Goal: Check status: Check status

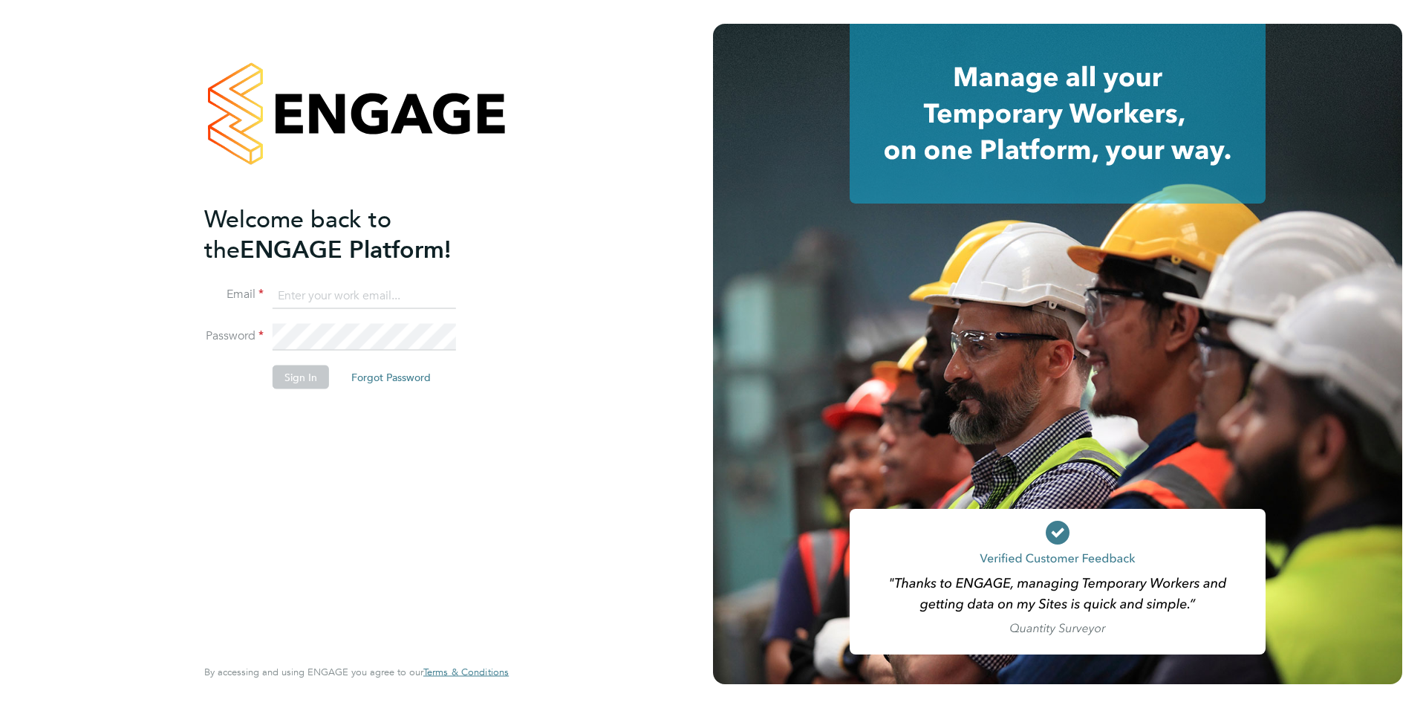
type input "[EMAIL_ADDRESS][PERSON_NAME][DOMAIN_NAME]"
click at [318, 368] on button "Sign In" at bounding box center [301, 377] width 56 height 24
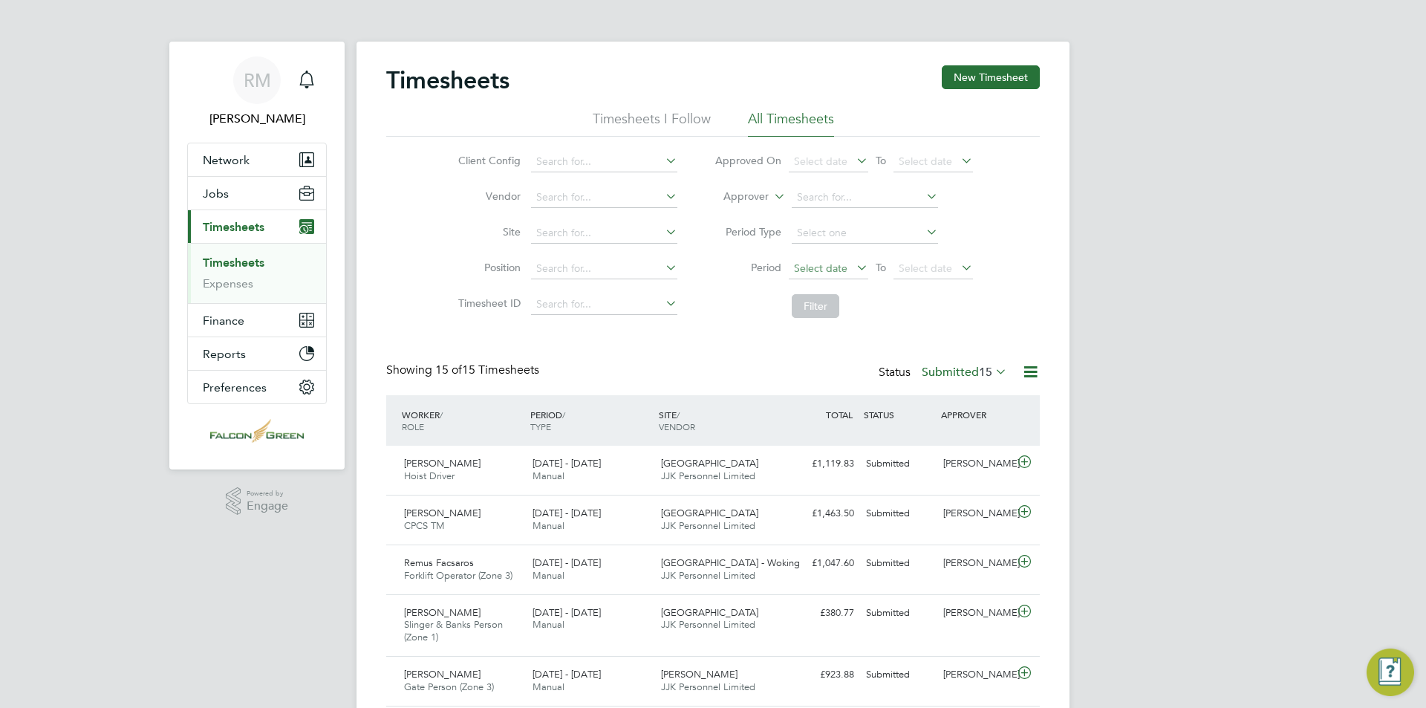
click at [828, 266] on span "Select date" at bounding box center [820, 267] width 53 height 13
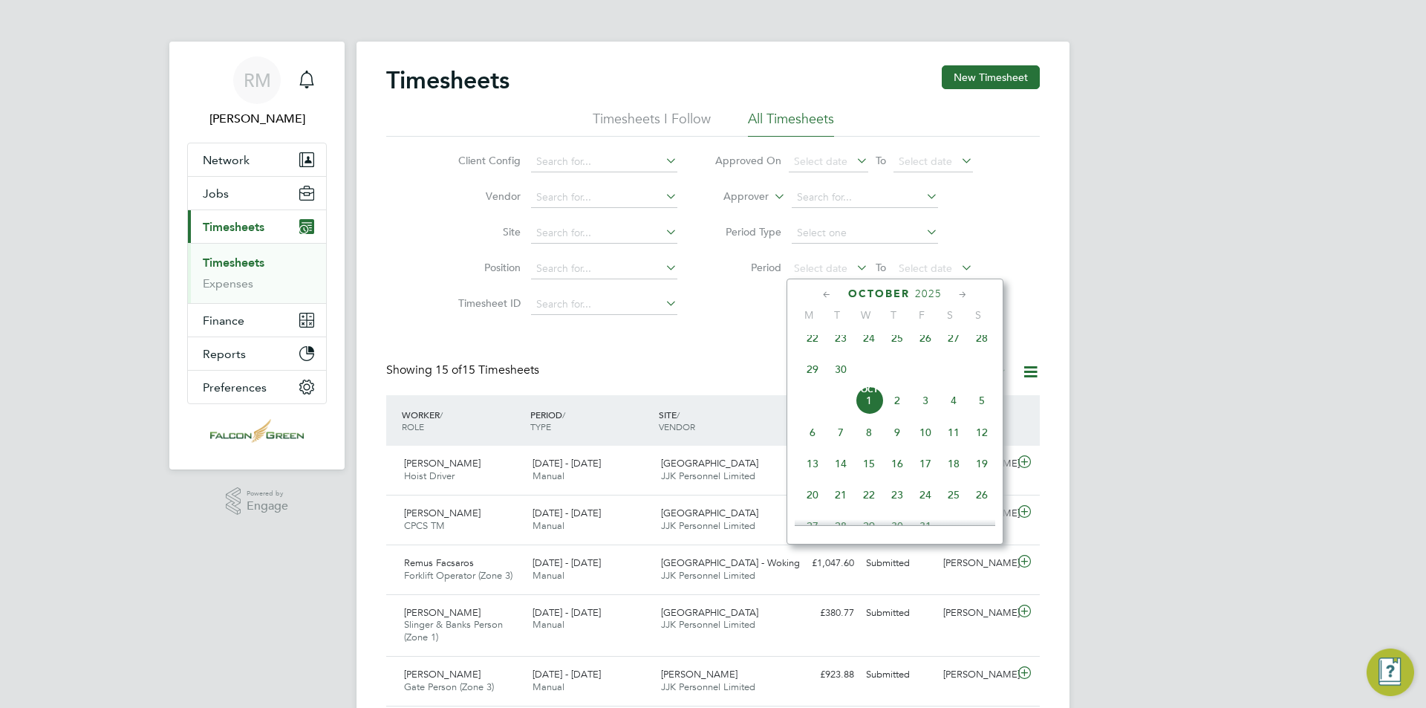
click at [818, 381] on span "29" at bounding box center [813, 369] width 28 height 28
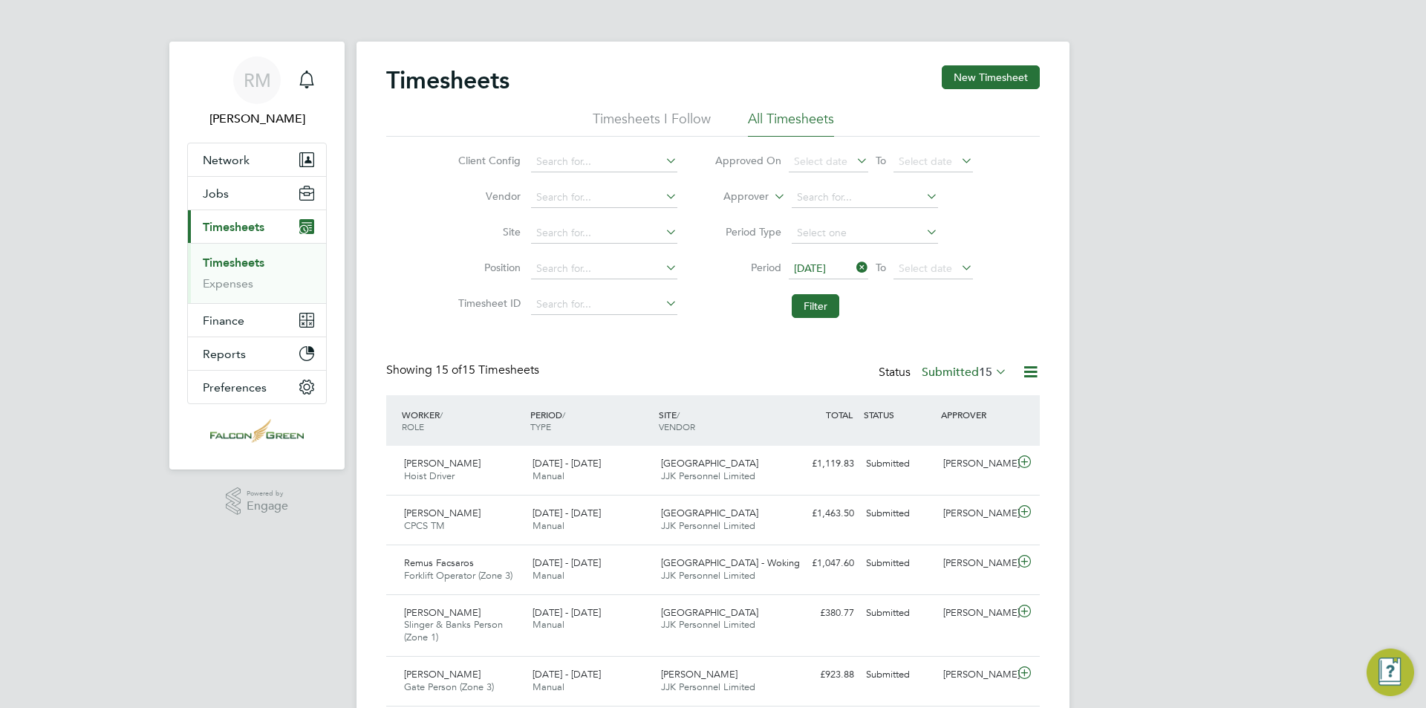
click at [816, 254] on li "Period 29 Sep 2025 To Select date" at bounding box center [844, 269] width 296 height 36
click at [824, 268] on span "29 Sep 2025" at bounding box center [810, 267] width 32 height 13
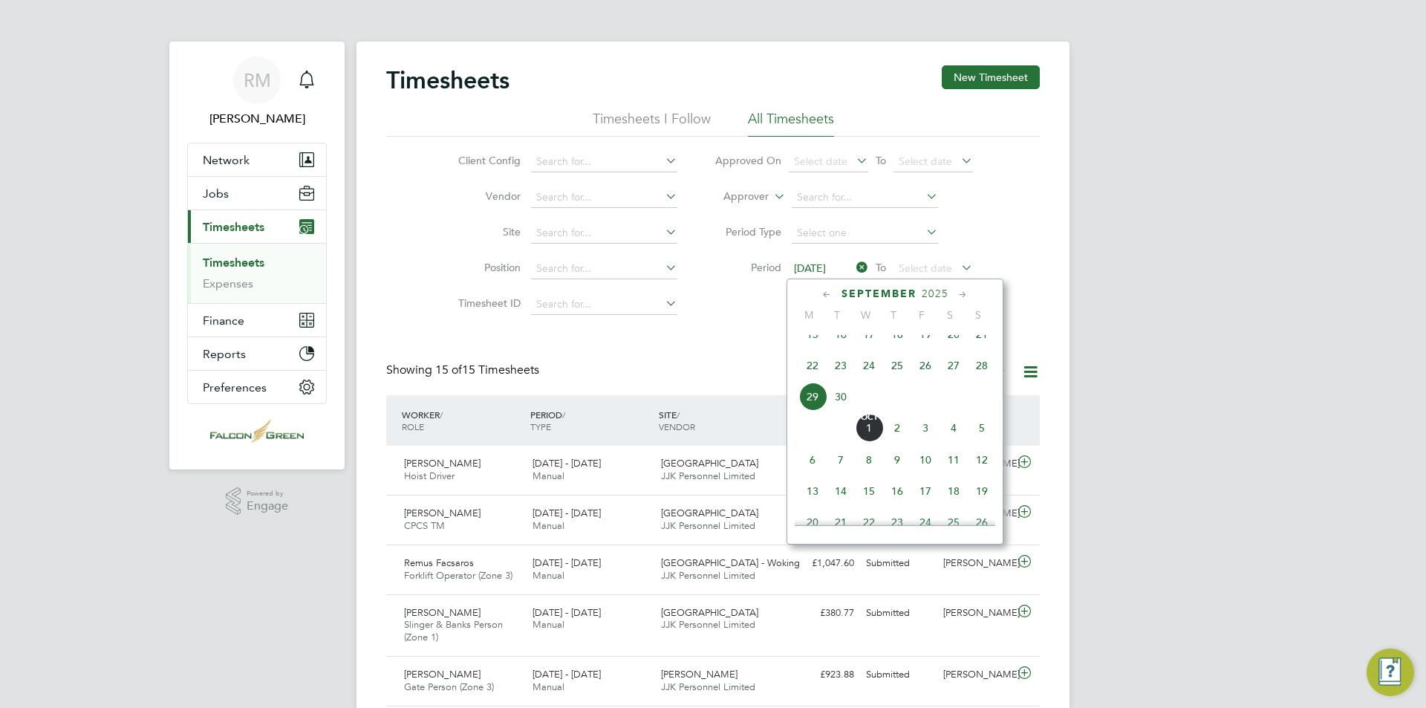
click at [814, 380] on span "22" at bounding box center [813, 365] width 28 height 28
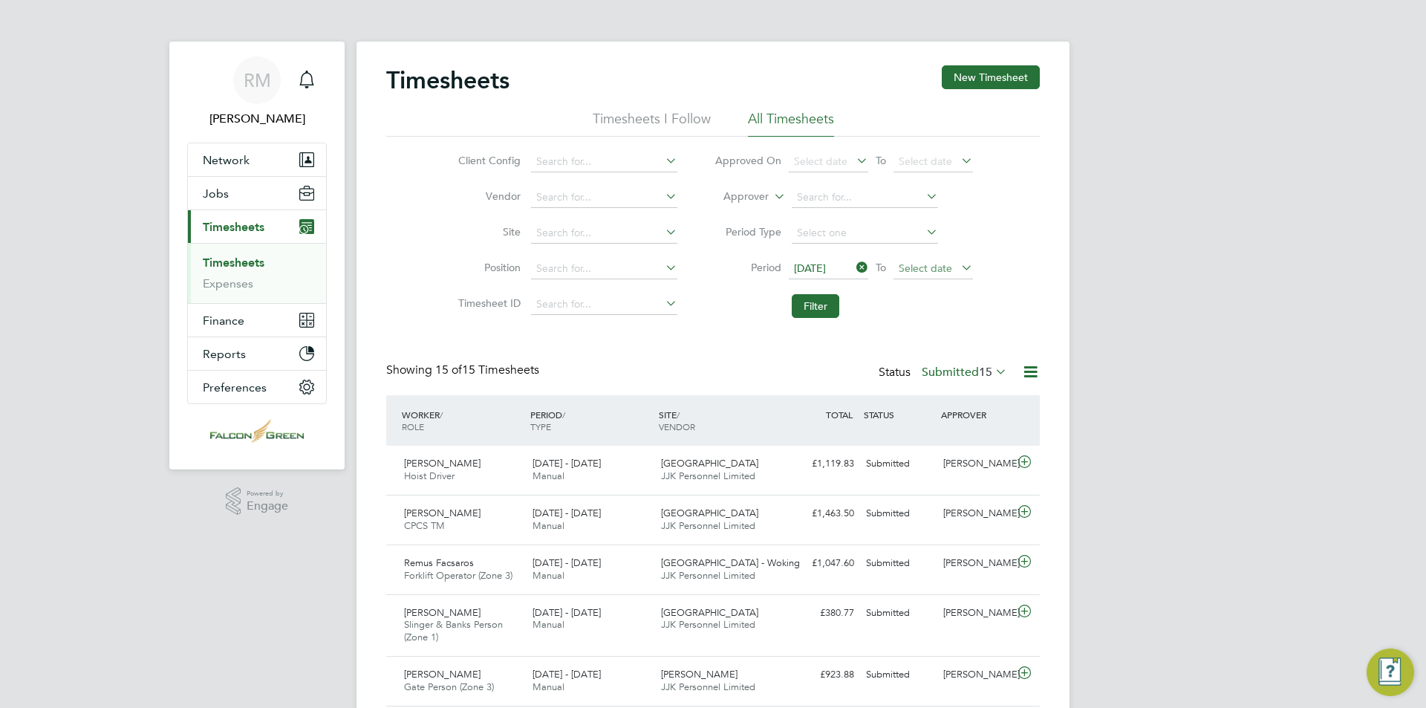
click at [951, 271] on span "Select date" at bounding box center [925, 267] width 53 height 13
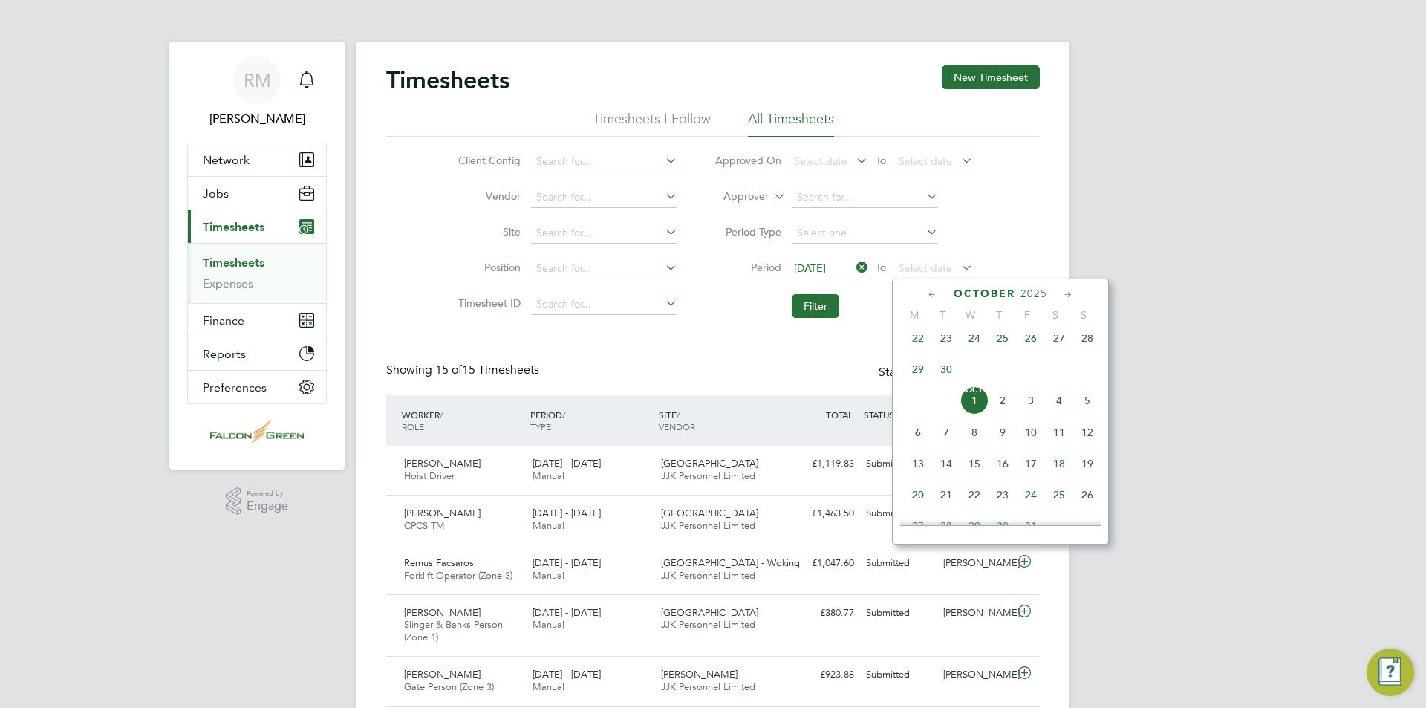
click at [1084, 351] on span "28" at bounding box center [1087, 338] width 28 height 28
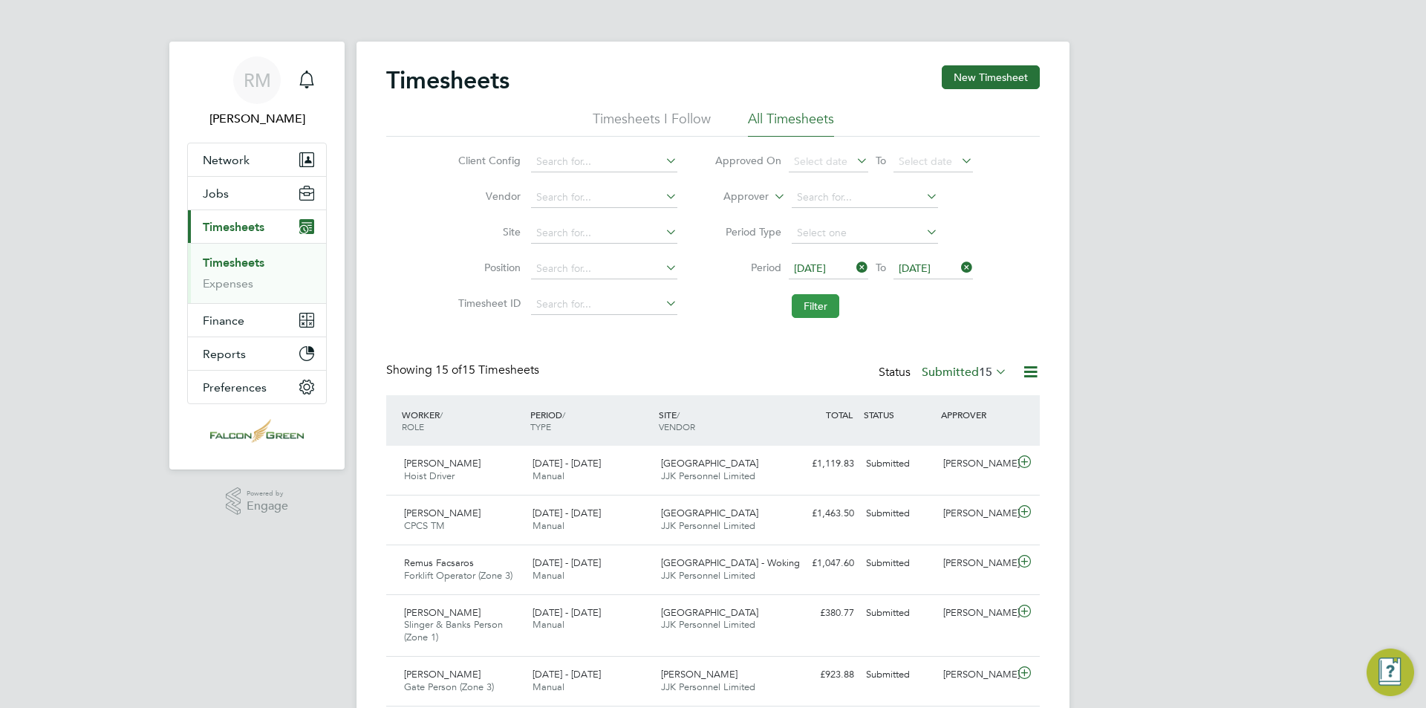
click at [818, 306] on button "Filter" at bounding box center [816, 306] width 48 height 24
click at [986, 366] on span "7" at bounding box center [989, 372] width 7 height 15
click at [818, 308] on button "Filter" at bounding box center [816, 306] width 48 height 24
click at [830, 307] on button "Filter" at bounding box center [816, 306] width 48 height 24
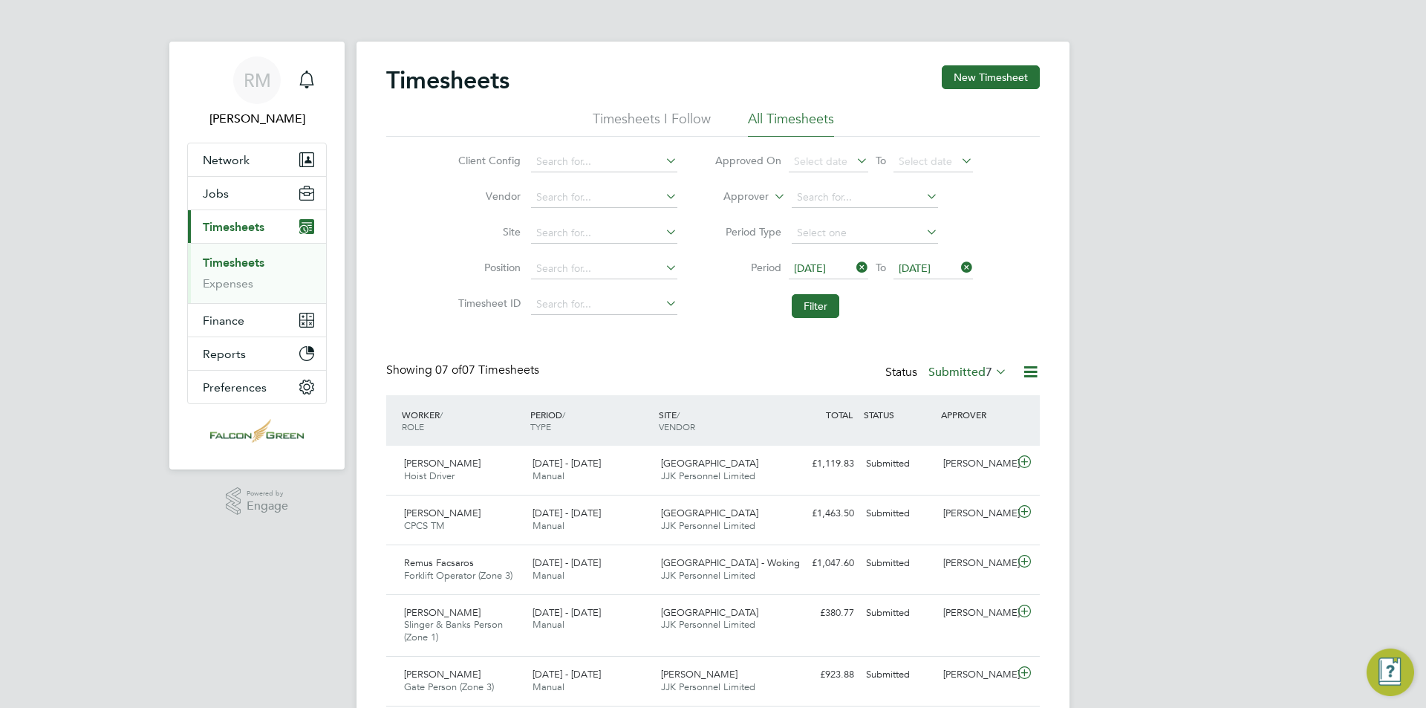
click at [978, 368] on label "Submitted 7" at bounding box center [968, 372] width 79 height 15
click at [972, 457] on li "Approved" at bounding box center [960, 461] width 68 height 21
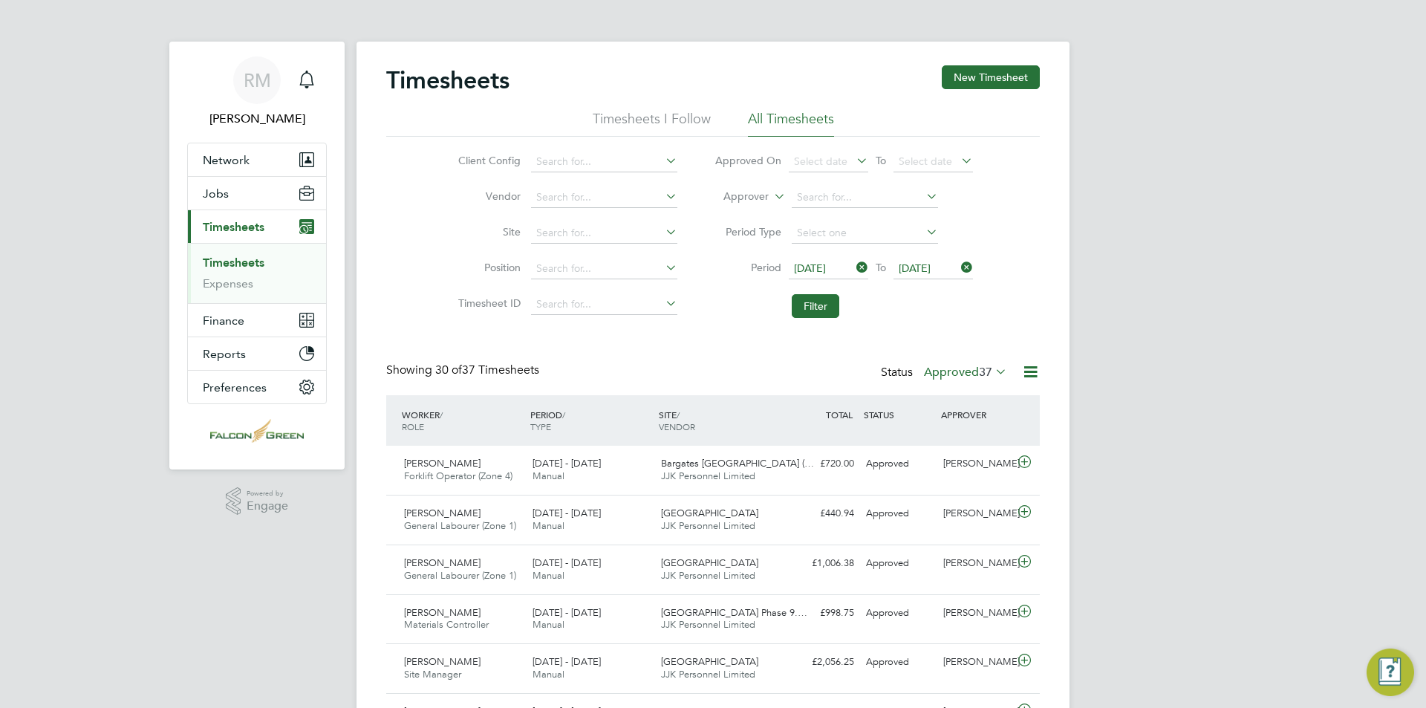
click at [965, 374] on label "Approved 37" at bounding box center [965, 372] width 83 height 15
click at [969, 435] on li "Submitted" at bounding box center [957, 440] width 68 height 21
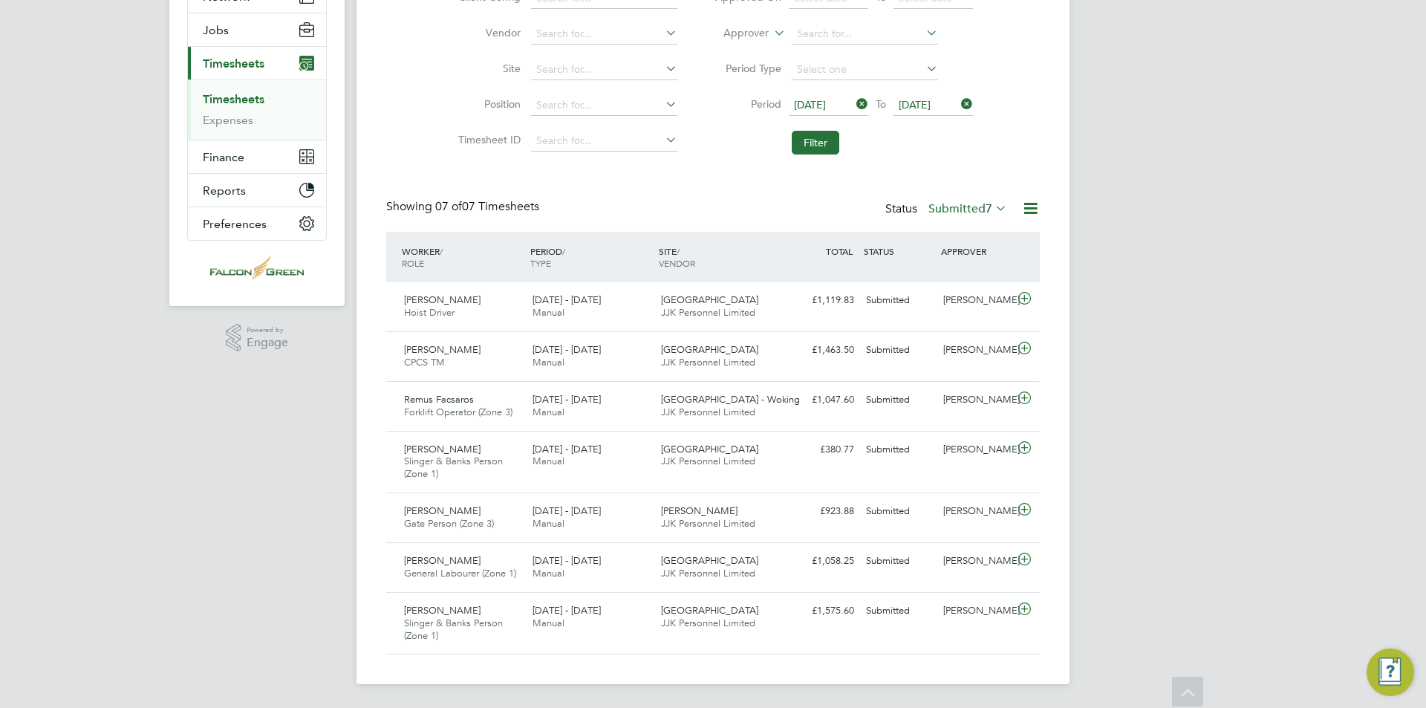
click at [953, 204] on label "Submitted 7" at bounding box center [968, 208] width 79 height 15
click at [959, 295] on li "Approved" at bounding box center [960, 297] width 68 height 21
